Goal: Register for event/course

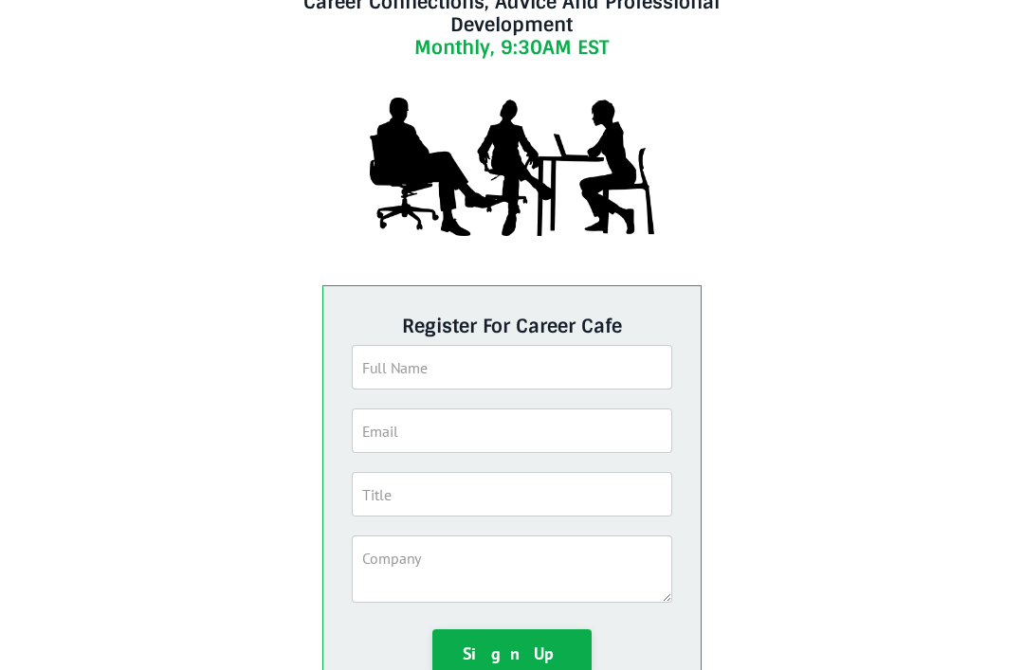
scroll to position [220, 0]
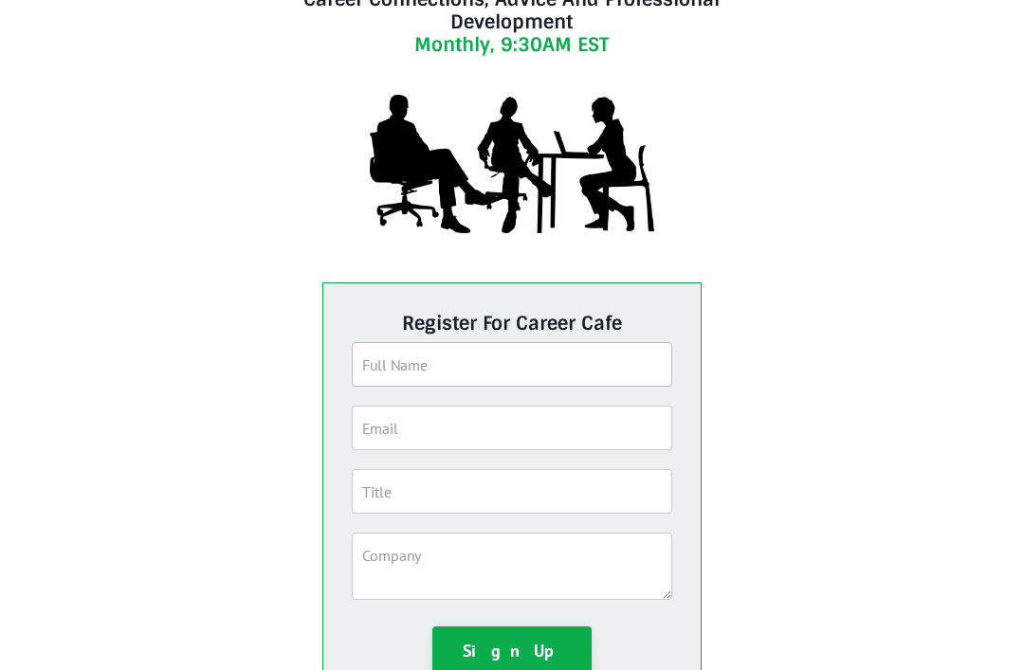
click at [571, 368] on input "text" at bounding box center [511, 364] width 319 height 45
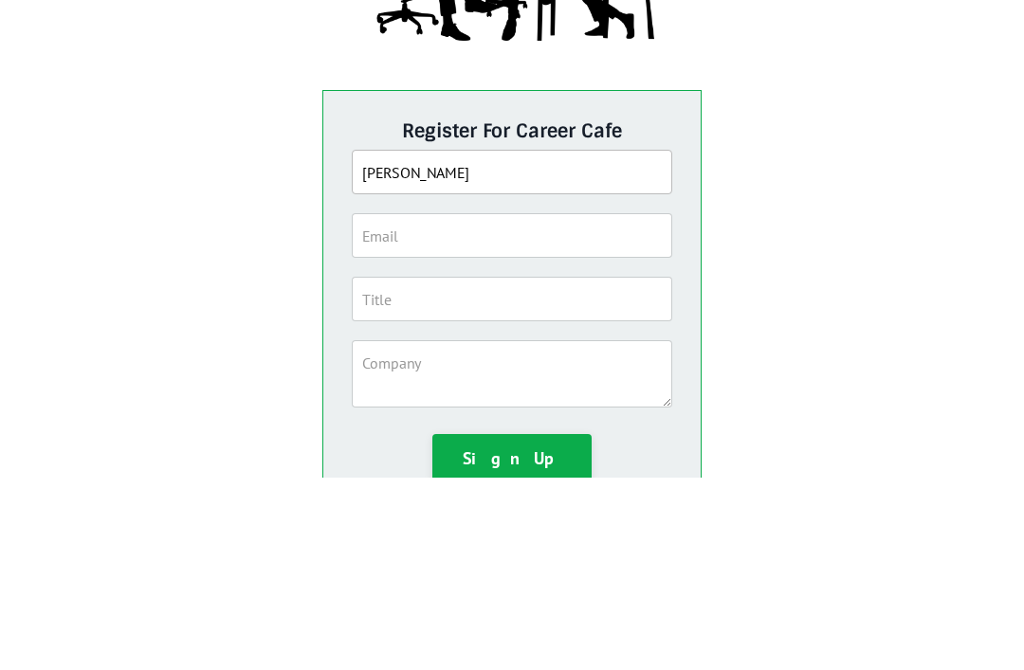
type input "[PERSON_NAME]"
click at [512, 406] on input "email" at bounding box center [511, 428] width 319 height 45
type input "[EMAIL_ADDRESS][DOMAIN_NAME]"
click at [574, 469] on input "text" at bounding box center [511, 491] width 319 height 45
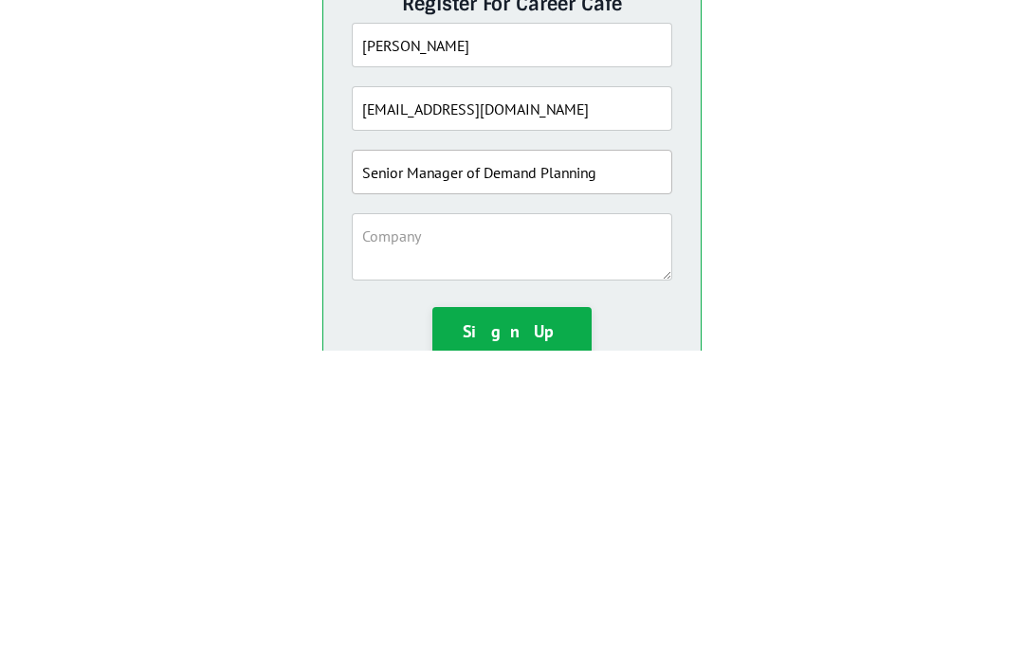
type input "Senior Manager of Demand Planning"
click at [629, 533] on textarea at bounding box center [511, 566] width 319 height 67
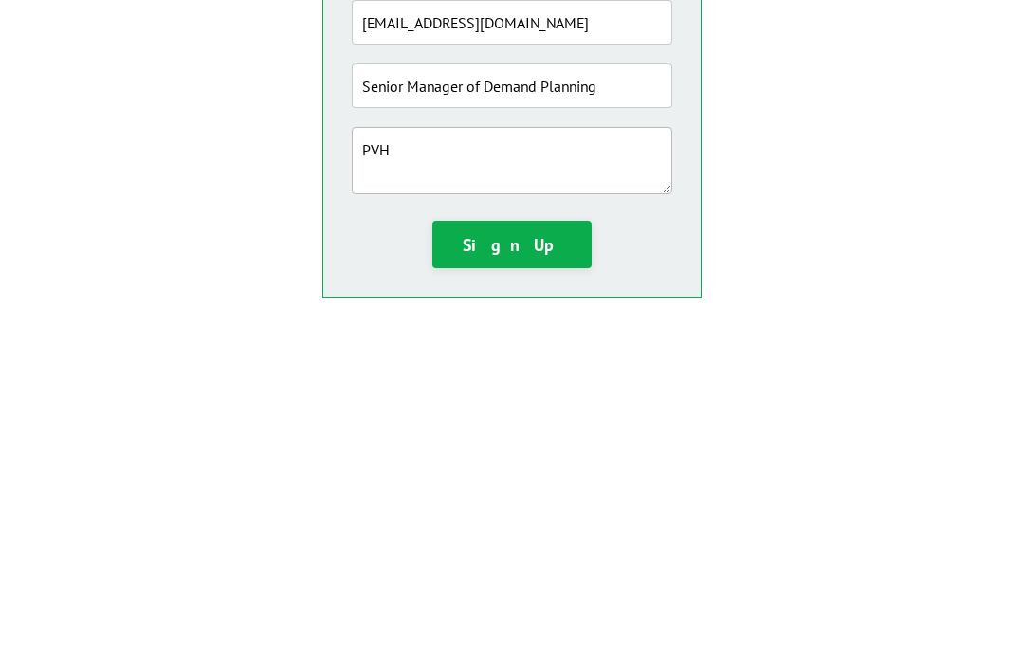
scroll to position [311, 0]
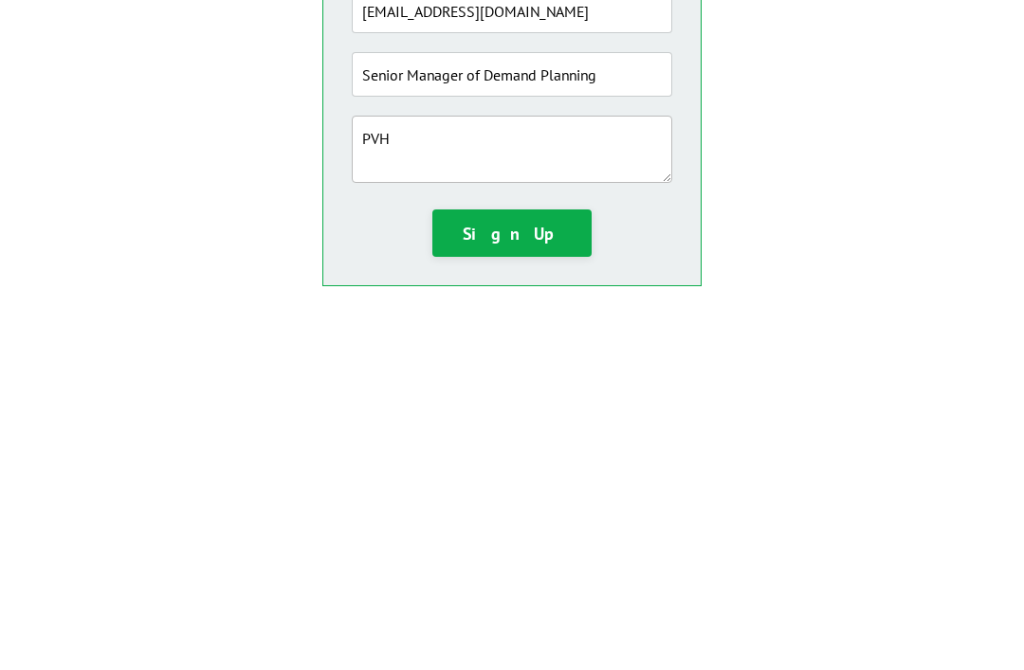
type textarea "PVH"
click at [535, 536] on button "Sign Up" at bounding box center [511, 559] width 159 height 47
